Goal: Transaction & Acquisition: Book appointment/travel/reservation

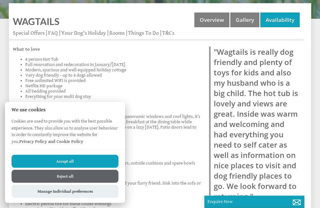
scroll to position [259, 0]
click at [282, 15] on link "Availability" at bounding box center [280, 20] width 39 height 15
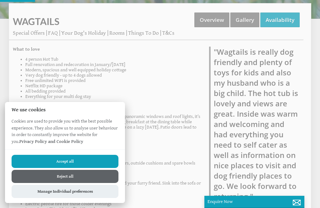
click at [67, 168] on button "Accept all" at bounding box center [65, 161] width 107 height 13
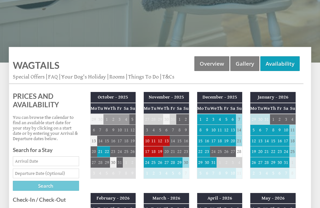
scroll to position [215, 0]
click at [149, 135] on td "10" at bounding box center [147, 140] width 7 height 11
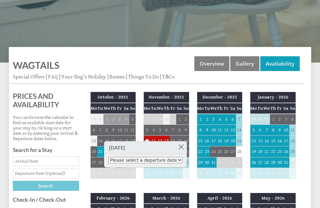
click at [45, 159] on input "Date" at bounding box center [46, 161] width 66 height 10
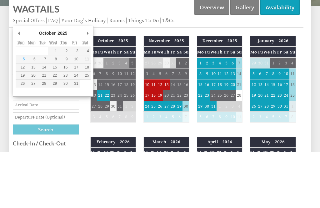
click at [150, 135] on td "10" at bounding box center [147, 140] width 7 height 11
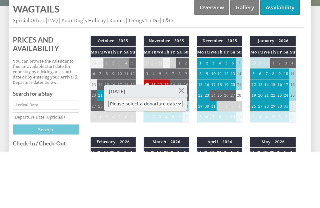
scroll to position [272, 0]
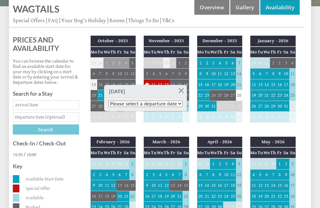
click at [182, 90] on link at bounding box center [181, 90] width 11 height 11
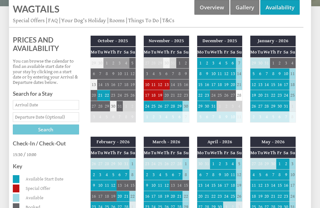
click at [149, 79] on td "10" at bounding box center [147, 84] width 7 height 11
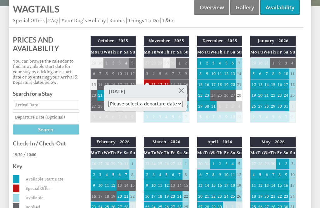
click at [141, 91] on h3 "[DATE]" at bounding box center [145, 91] width 83 height 13
click at [149, 91] on h3 "[DATE]" at bounding box center [145, 91] width 83 height 13
click at [37, 101] on input "Date" at bounding box center [46, 105] width 66 height 10
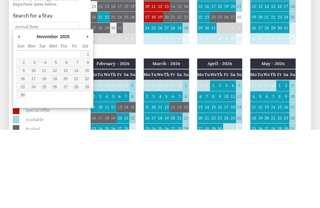
type input "[DATE]"
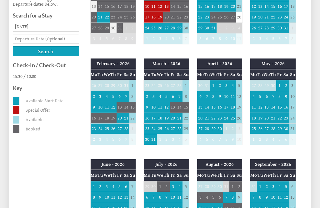
click at [59, 37] on input "text" at bounding box center [46, 39] width 66 height 10
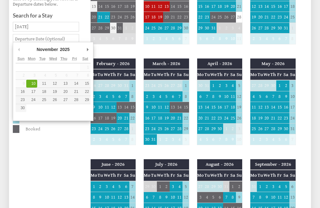
type input "[DATE]"
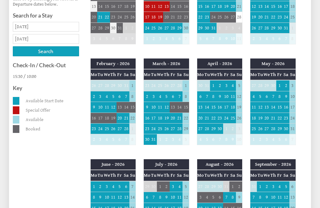
click at [45, 49] on input "Search" at bounding box center [46, 51] width 66 height 10
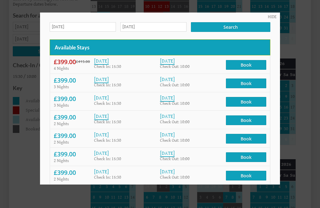
click at [314, 204] on div at bounding box center [160, 104] width 320 height 208
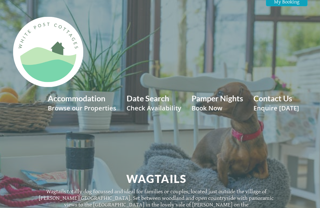
scroll to position [0, 0]
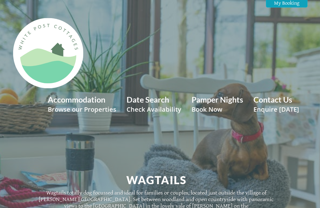
click at [87, 106] on small "Browse our Properties" at bounding box center [82, 109] width 69 height 9
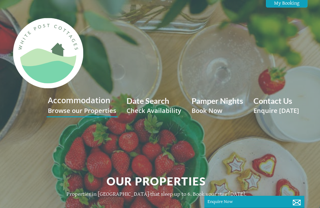
scroll to position [0, 6]
